Goal: Information Seeking & Learning: Learn about a topic

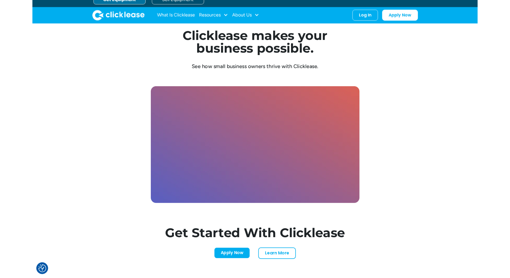
scroll to position [1673, 0]
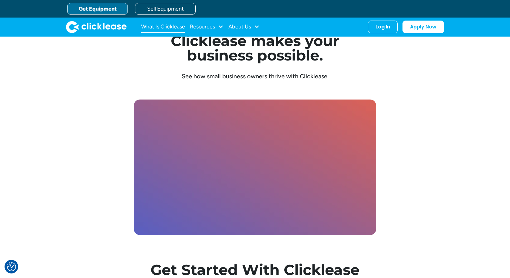
click at [167, 27] on link "What Is Clicklease" at bounding box center [163, 27] width 44 height 12
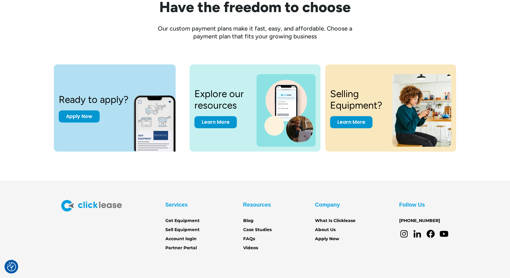
scroll to position [824, 0]
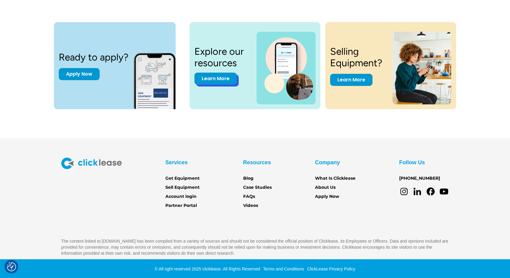
click at [223, 78] on link "Learn More" at bounding box center [215, 79] width 42 height 12
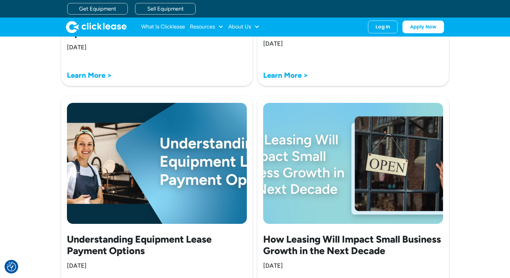
scroll to position [1014, 0]
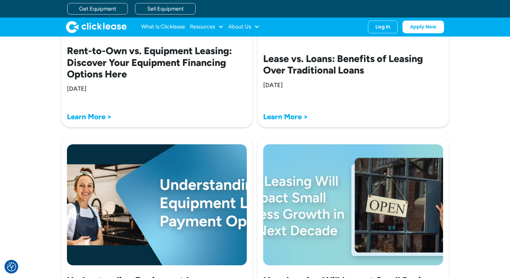
click at [191, 199] on img at bounding box center [157, 204] width 180 height 121
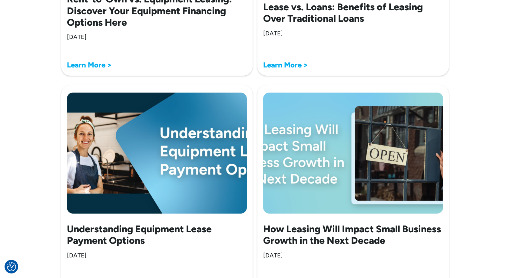
scroll to position [1135, 0]
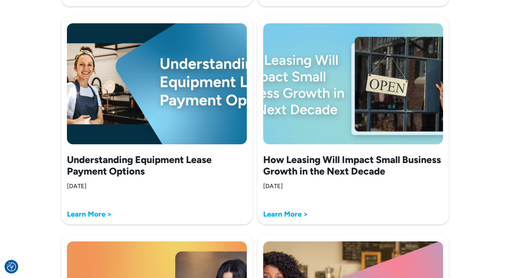
click at [93, 214] on strong "Learn More >" at bounding box center [89, 214] width 45 height 9
